Goal: Task Accomplishment & Management: Manage account settings

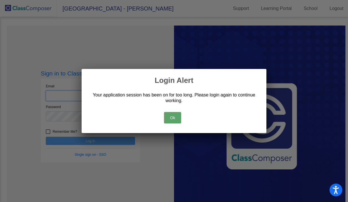
type input "[EMAIL_ADDRESS][DOMAIN_NAME]"
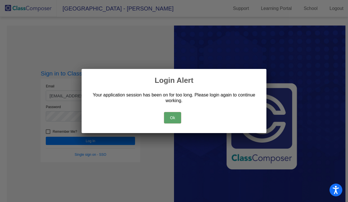
click at [174, 118] on button "Ok" at bounding box center [172, 117] width 17 height 11
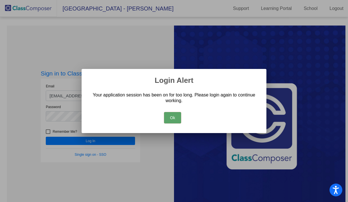
click at [172, 117] on button "Ok" at bounding box center [172, 117] width 17 height 11
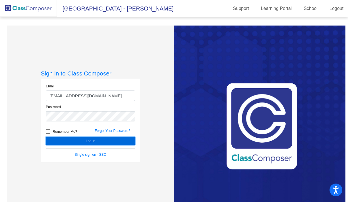
click at [98, 140] on button "Log In" at bounding box center [90, 141] width 89 height 8
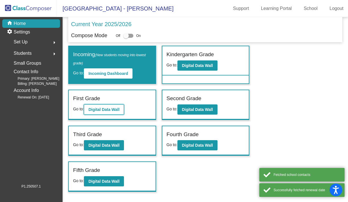
click at [118, 107] on button "Digital Data Wall" at bounding box center [104, 110] width 40 height 10
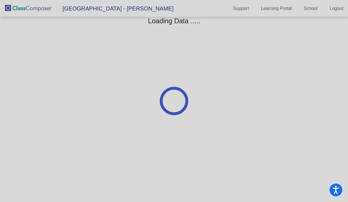
click at [118, 107] on div at bounding box center [174, 101] width 348 height 202
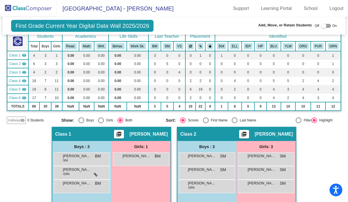
scroll to position [39, 0]
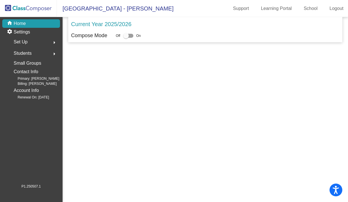
click at [22, 22] on p "Home" at bounding box center [20, 23] width 12 height 7
click at [26, 7] on img at bounding box center [28, 8] width 57 height 17
click at [24, 23] on p "Home" at bounding box center [20, 23] width 12 height 7
click at [24, 11] on img at bounding box center [28, 8] width 57 height 17
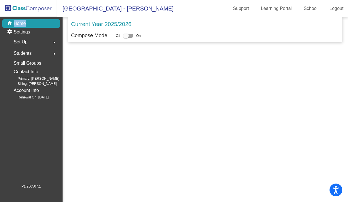
click at [24, 11] on img at bounding box center [28, 8] width 57 height 17
click at [24, 9] on img at bounding box center [28, 8] width 57 height 17
click at [42, 8] on img at bounding box center [28, 8] width 57 height 17
click at [24, 24] on p "Home" at bounding box center [20, 23] width 12 height 7
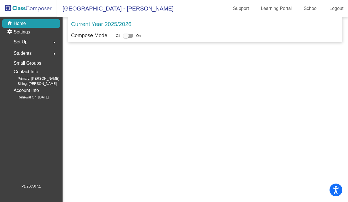
click at [30, 7] on img at bounding box center [28, 8] width 57 height 17
click at [70, 8] on span "[GEOGRAPHIC_DATA] - [PERSON_NAME]" at bounding box center [115, 8] width 116 height 9
click at [28, 5] on img at bounding box center [28, 8] width 57 height 17
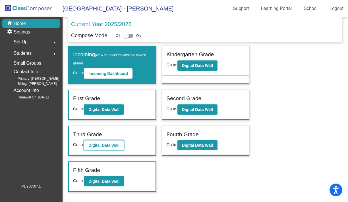
click at [110, 146] on b "Digital Data Wall" at bounding box center [103, 145] width 31 height 5
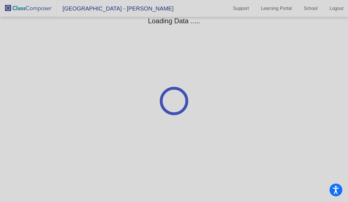
click at [110, 146] on div at bounding box center [174, 101] width 348 height 202
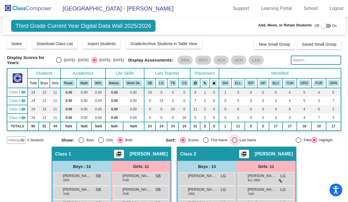
click at [235, 139] on div "Select an option" at bounding box center [234, 140] width 6 height 6
click at [234, 143] on input "Last Name" at bounding box center [234, 143] width 0 height 0
radio input "true"
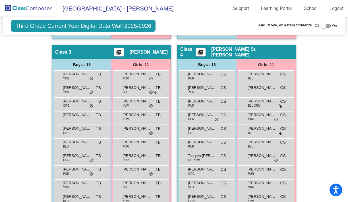
scroll to position [314, 0]
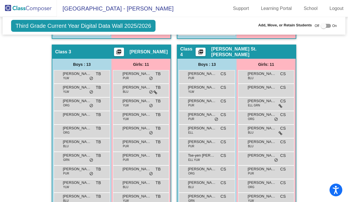
radio input "true"
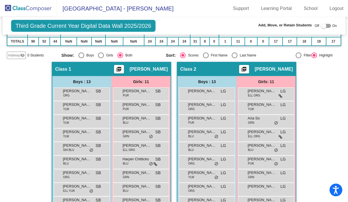
scroll to position [85, 0]
click at [232, 53] on div "Select an option" at bounding box center [234, 55] width 6 height 6
click at [234, 58] on input "Last Name" at bounding box center [234, 58] width 0 height 0
radio input "true"
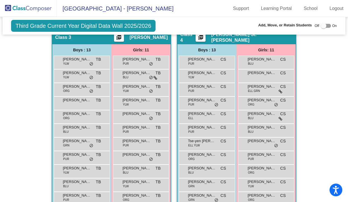
scroll to position [328, 0]
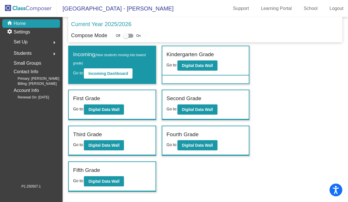
click at [235, 27] on div "Current Year 2025/2026" at bounding box center [205, 26] width 268 height 12
click at [104, 145] on b "Digital Data Wall" at bounding box center [103, 145] width 31 height 5
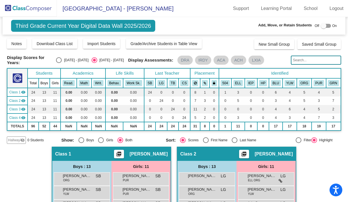
click at [300, 62] on input "text" at bounding box center [316, 60] width 50 height 9
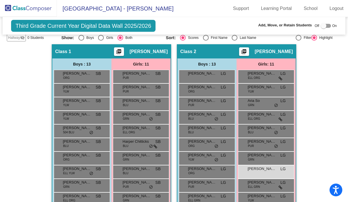
scroll to position [102, 0]
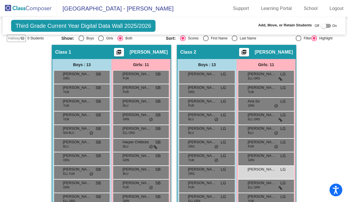
type input "[PERSON_NAME]"
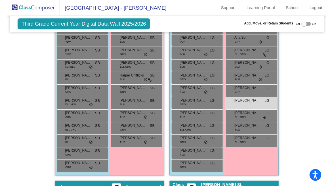
scroll to position [164, 0]
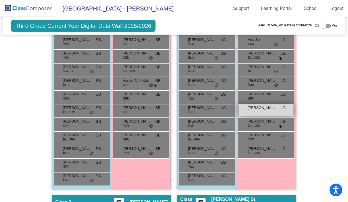
click at [267, 109] on span "[PERSON_NAME]" at bounding box center [261, 108] width 28 height 6
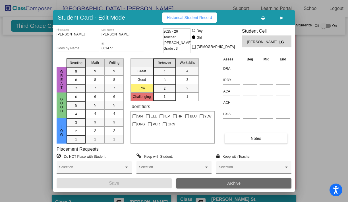
click at [226, 183] on button "Archive" at bounding box center [233, 183] width 115 height 10
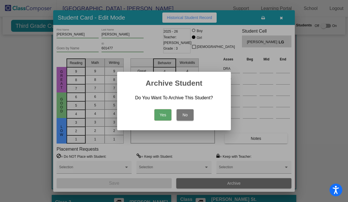
click at [163, 115] on button "Yes" at bounding box center [162, 114] width 17 height 11
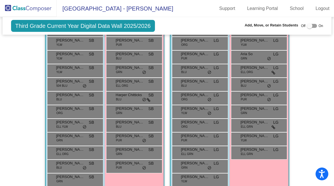
scroll to position [178, 0]
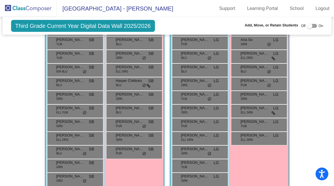
click at [43, 7] on img at bounding box center [28, 8] width 57 height 17
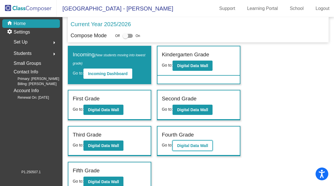
click at [186, 143] on b "Digital Data Wall" at bounding box center [192, 145] width 31 height 5
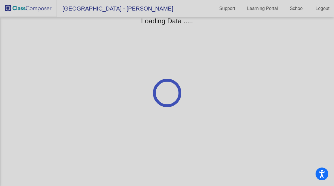
click at [186, 143] on div at bounding box center [167, 93] width 334 height 186
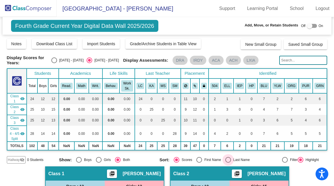
click at [226, 162] on div "Select an option" at bounding box center [229, 160] width 6 height 6
click at [228, 163] on input "Last Name" at bounding box center [228, 162] width 0 height 0
radio input "true"
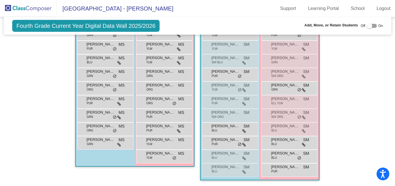
scroll to position [412, 0]
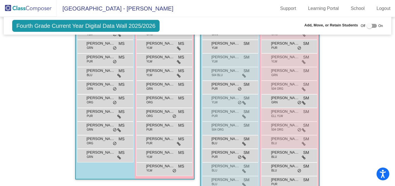
click at [36, 9] on img at bounding box center [28, 8] width 57 height 17
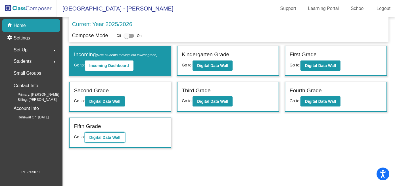
click at [114, 140] on button "Digital Data Wall" at bounding box center [105, 137] width 40 height 10
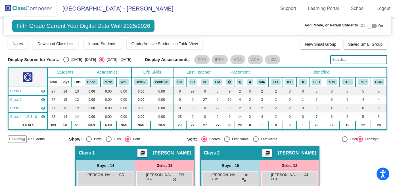
click at [254, 139] on div "Select an option" at bounding box center [256, 139] width 6 height 6
click at [256, 142] on input "Last Name" at bounding box center [256, 142] width 0 height 0
radio input "true"
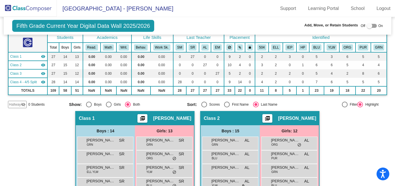
scroll to position [66, 0]
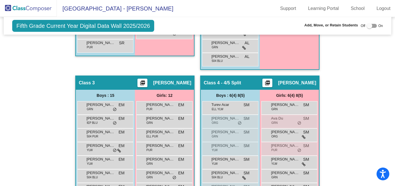
scroll to position [310, 0]
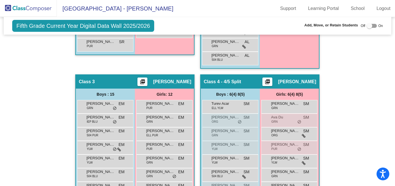
click at [62, 61] on div "Hallway - Hallway Class picture_as_pdf Add Student First Name Last Name Student…" at bounding box center [197, 74] width 379 height 478
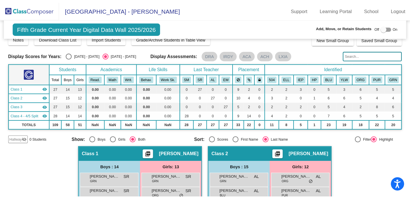
scroll to position [0, 0]
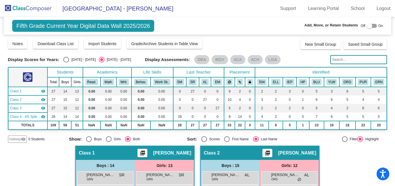
click at [38, 11] on img at bounding box center [28, 8] width 57 height 17
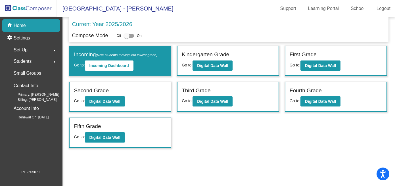
click at [28, 62] on span "Students" at bounding box center [23, 61] width 18 height 8
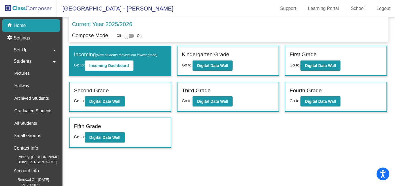
click at [30, 50] on div "Set Up arrow_right" at bounding box center [33, 49] width 54 height 11
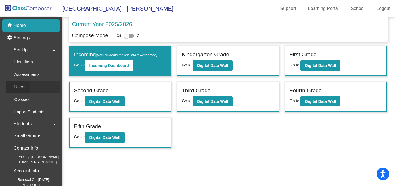
click at [26, 85] on div "Users" at bounding box center [18, 87] width 24 height 12
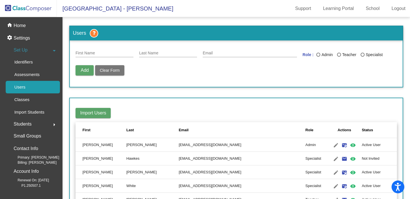
click at [347, 135] on th "Status" at bounding box center [379, 130] width 35 height 16
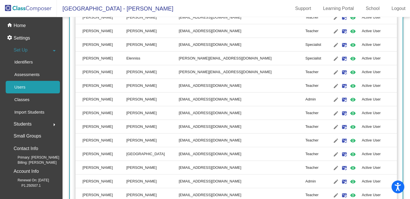
scroll to position [261, 0]
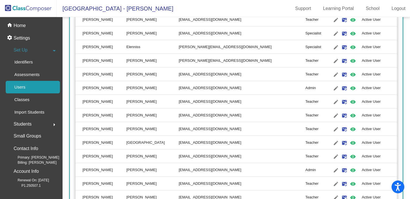
click at [347, 121] on td "Active User" at bounding box center [379, 115] width 35 height 14
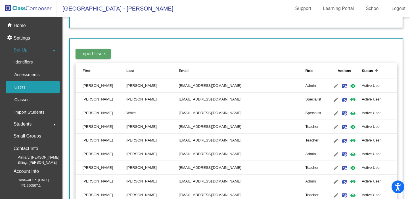
scroll to position [60, 0]
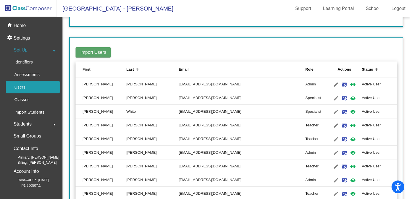
click at [134, 70] on div "Last" at bounding box center [130, 69] width 8 height 6
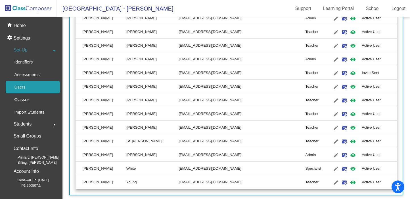
scroll to position [419, 0]
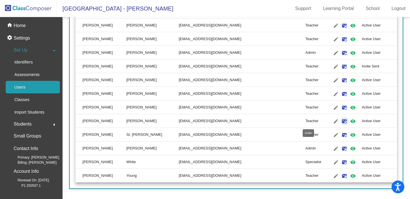
click at [341, 120] on mat-icon "mark_email_read" at bounding box center [344, 121] width 7 height 7
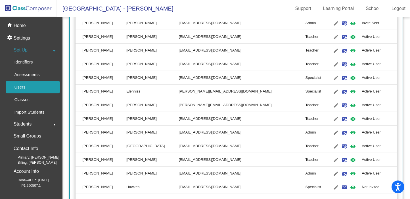
scroll to position [178, 0]
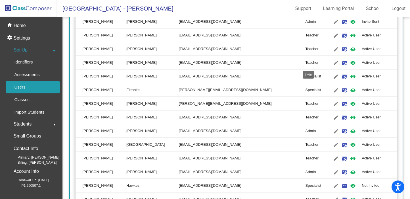
click at [341, 63] on mat-icon "mark_email_read" at bounding box center [344, 62] width 7 height 7
